Goal: Find specific page/section: Find specific page/section

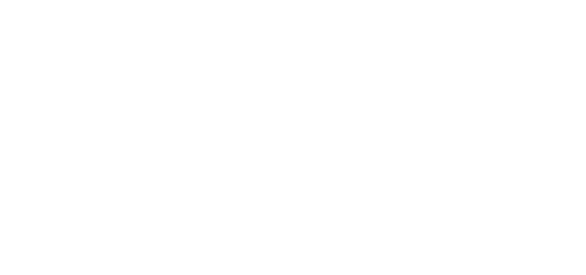
click at [0, 0] on html at bounding box center [0, 0] width 0 height 0
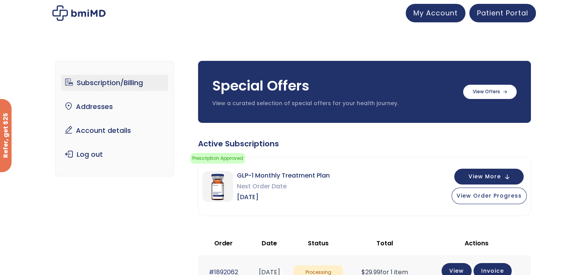
drag, startPoint x: 495, startPoint y: 13, endPoint x: 477, endPoint y: 16, distance: 18.7
click at [477, 16] on span "Patient Portal" at bounding box center [502, 13] width 51 height 10
click at [480, 15] on span "Patient Portal" at bounding box center [502, 13] width 51 height 10
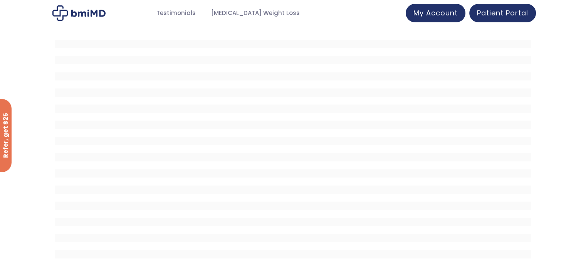
click at [531, 57] on div at bounding box center [292, 153] width 485 height 254
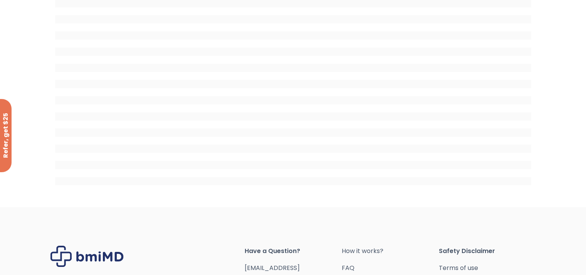
scroll to position [77, 0]
